Goal: Information Seeking & Learning: Learn about a topic

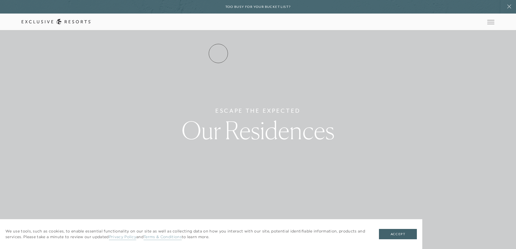
click at [0, 0] on link "Residence Collection" at bounding box center [0, 0] width 0 height 0
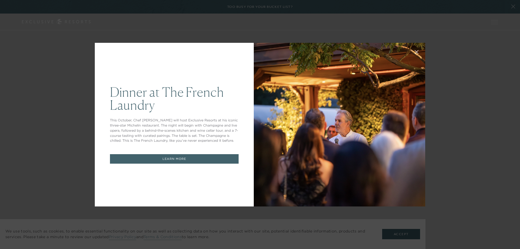
click at [191, 157] on link "LEARN MORE" at bounding box center [174, 158] width 129 height 9
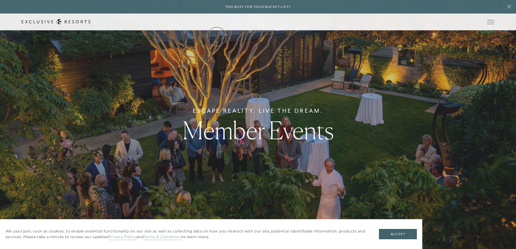
click at [0, 0] on link "The Collection" at bounding box center [0, 0] width 0 height 0
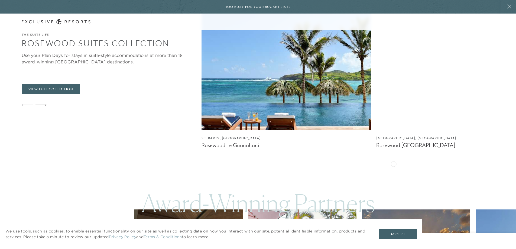
scroll to position [1409, 0]
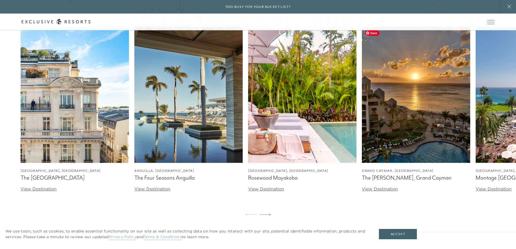
scroll to position [1598, 0]
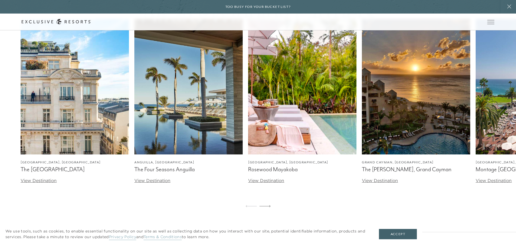
click at [150, 180] on link "View Destination" at bounding box center [152, 180] width 36 height 5
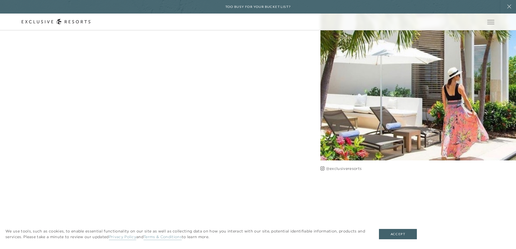
scroll to position [1534, 0]
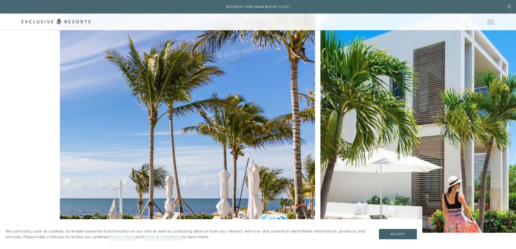
click at [0, 0] on link "How it works" at bounding box center [0, 0] width 0 height 0
